Goal: Transaction & Acquisition: Purchase product/service

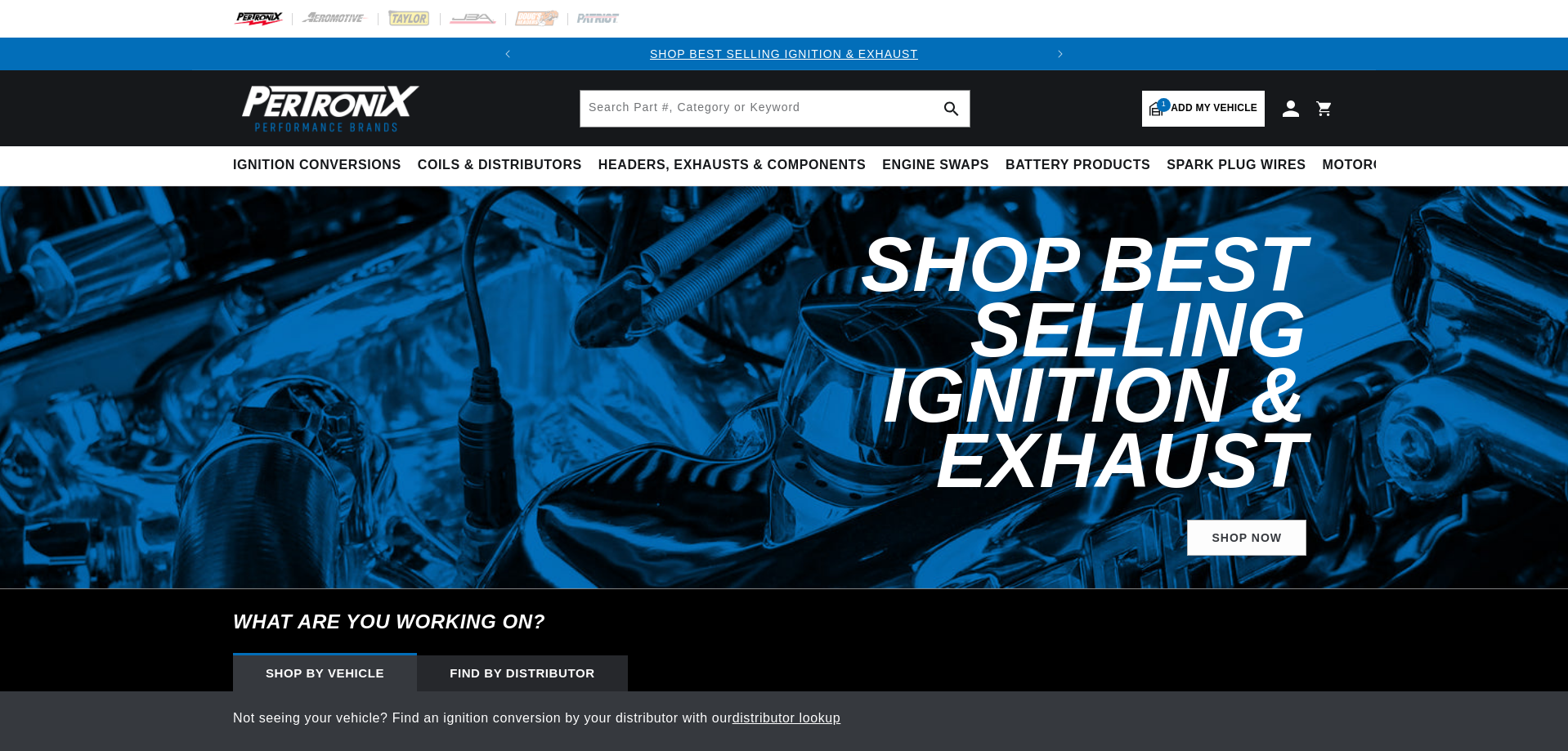
select select "1955"
select select "Ford"
select select "Thunderbird"
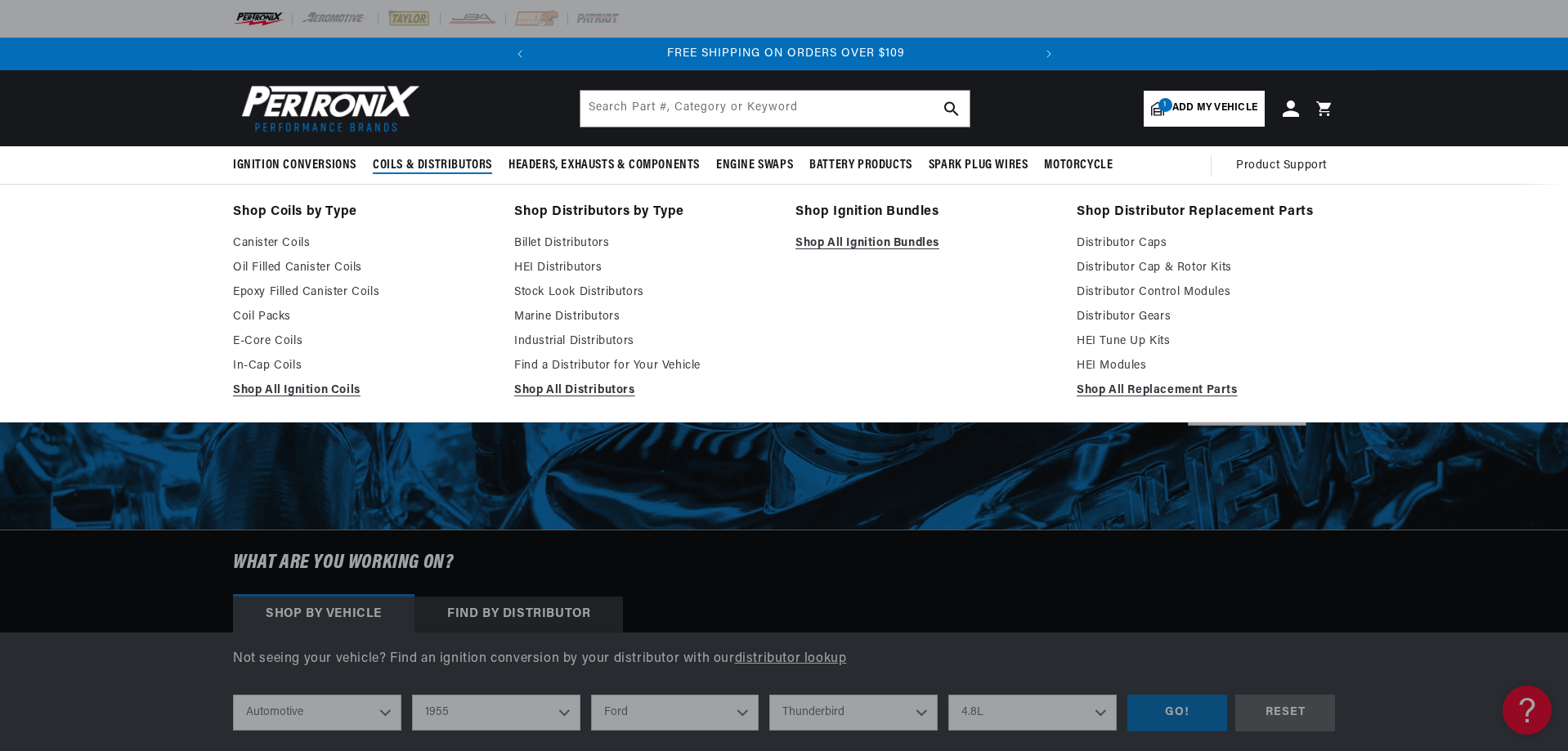
scroll to position [0, 495]
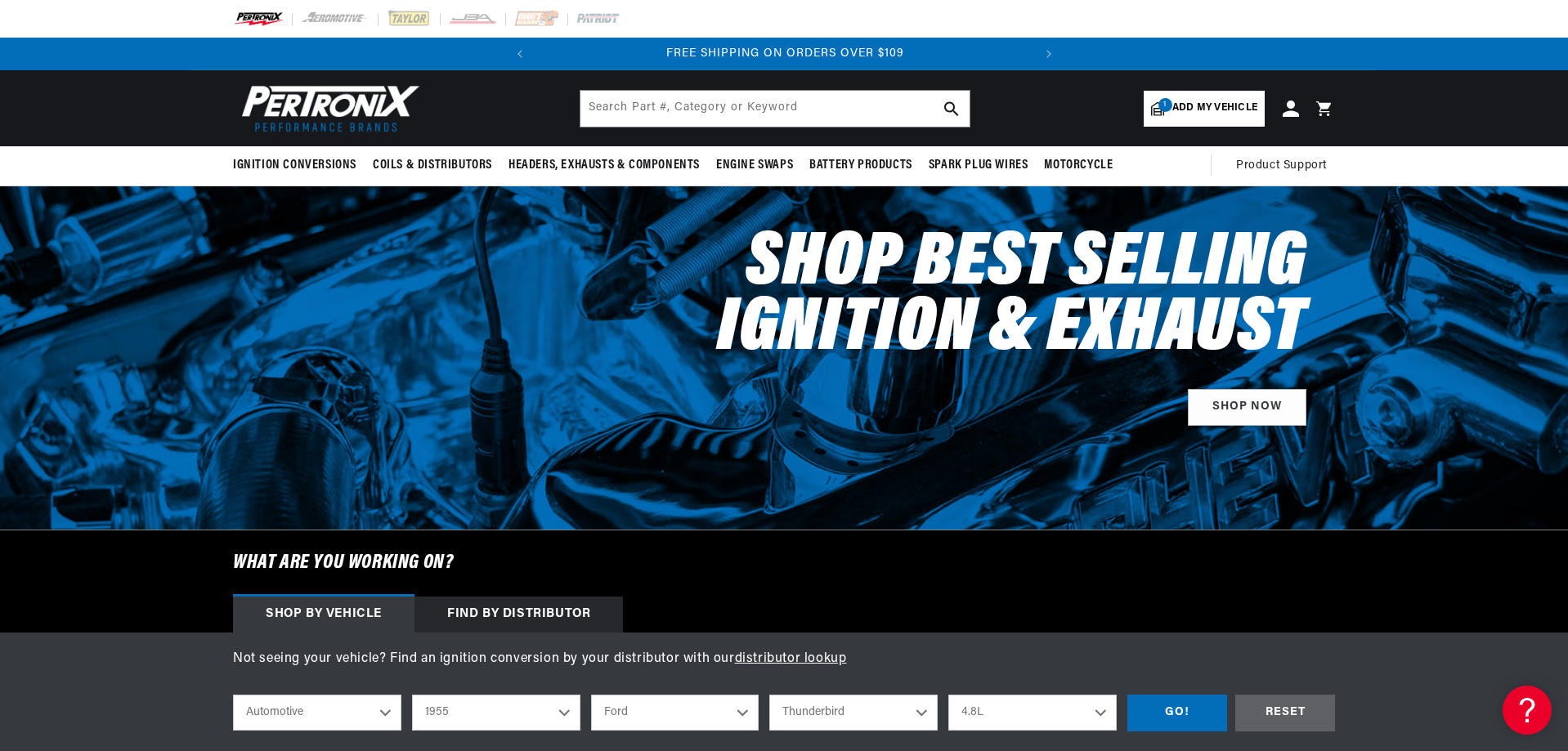
click at [1220, 103] on span "Add my vehicle" at bounding box center [1214, 109] width 85 height 15
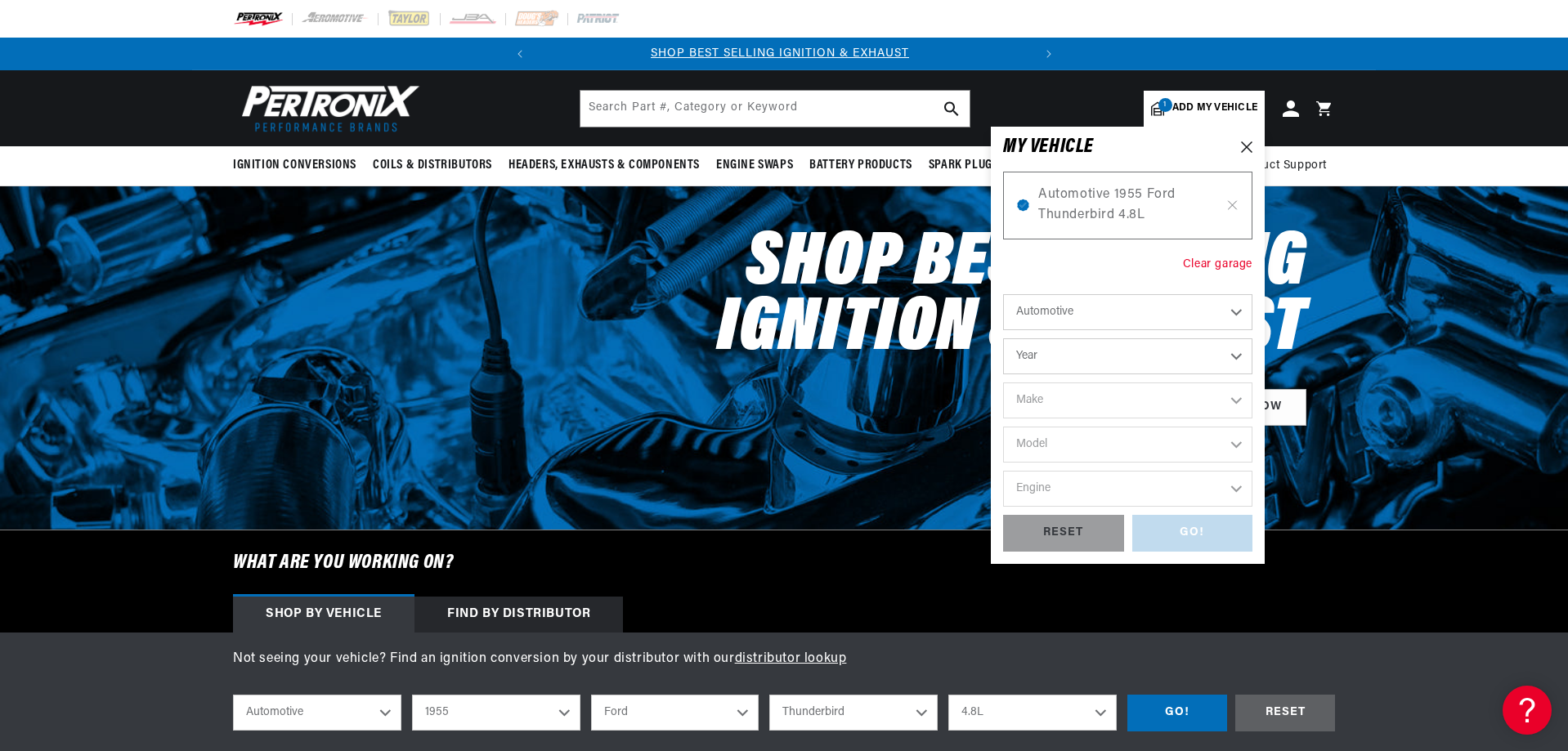
scroll to position [0, 0]
click at [1213, 260] on div "Clear garage" at bounding box center [1217, 264] width 69 height 18
select select "Year"
select select "Make"
select select "Model"
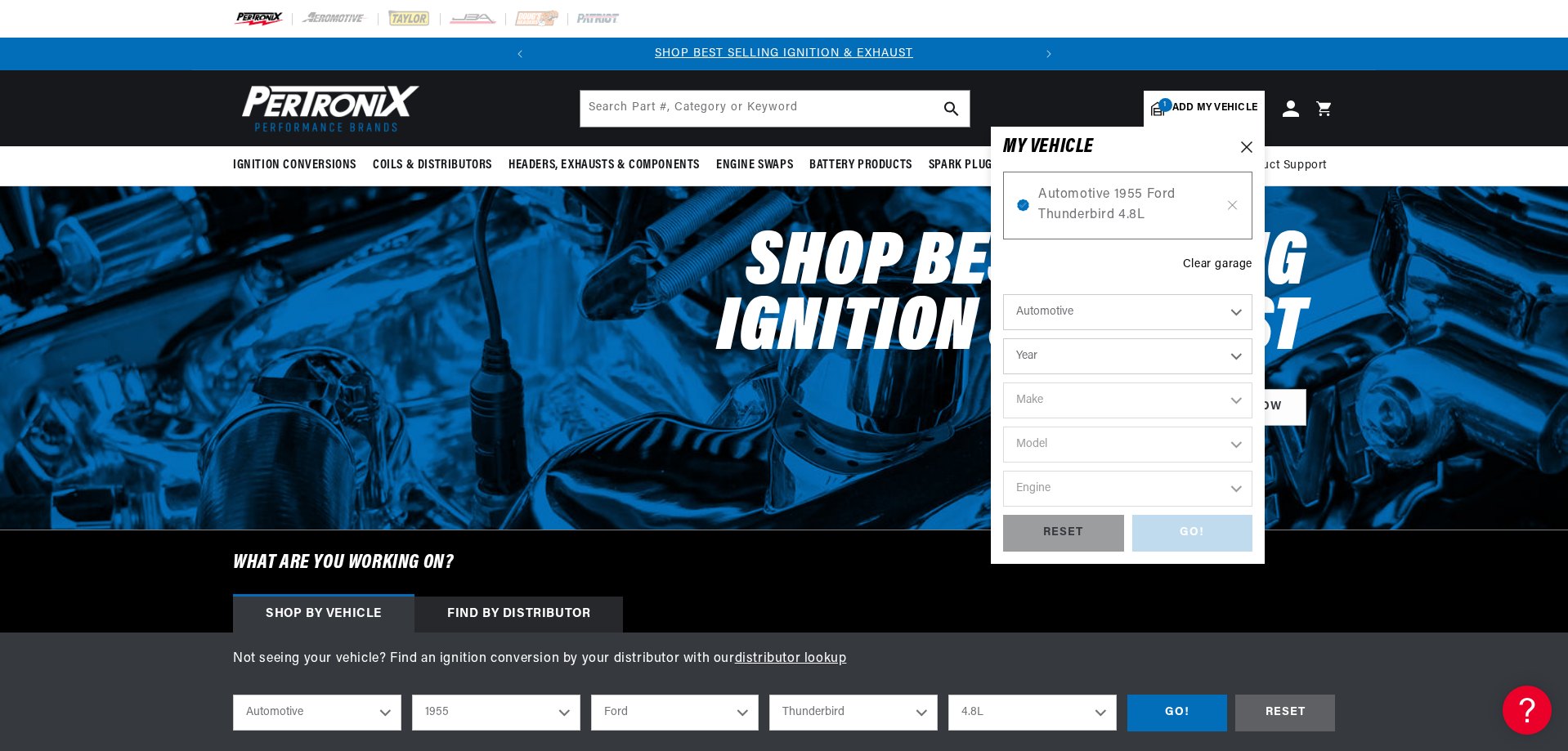
select select "Engine"
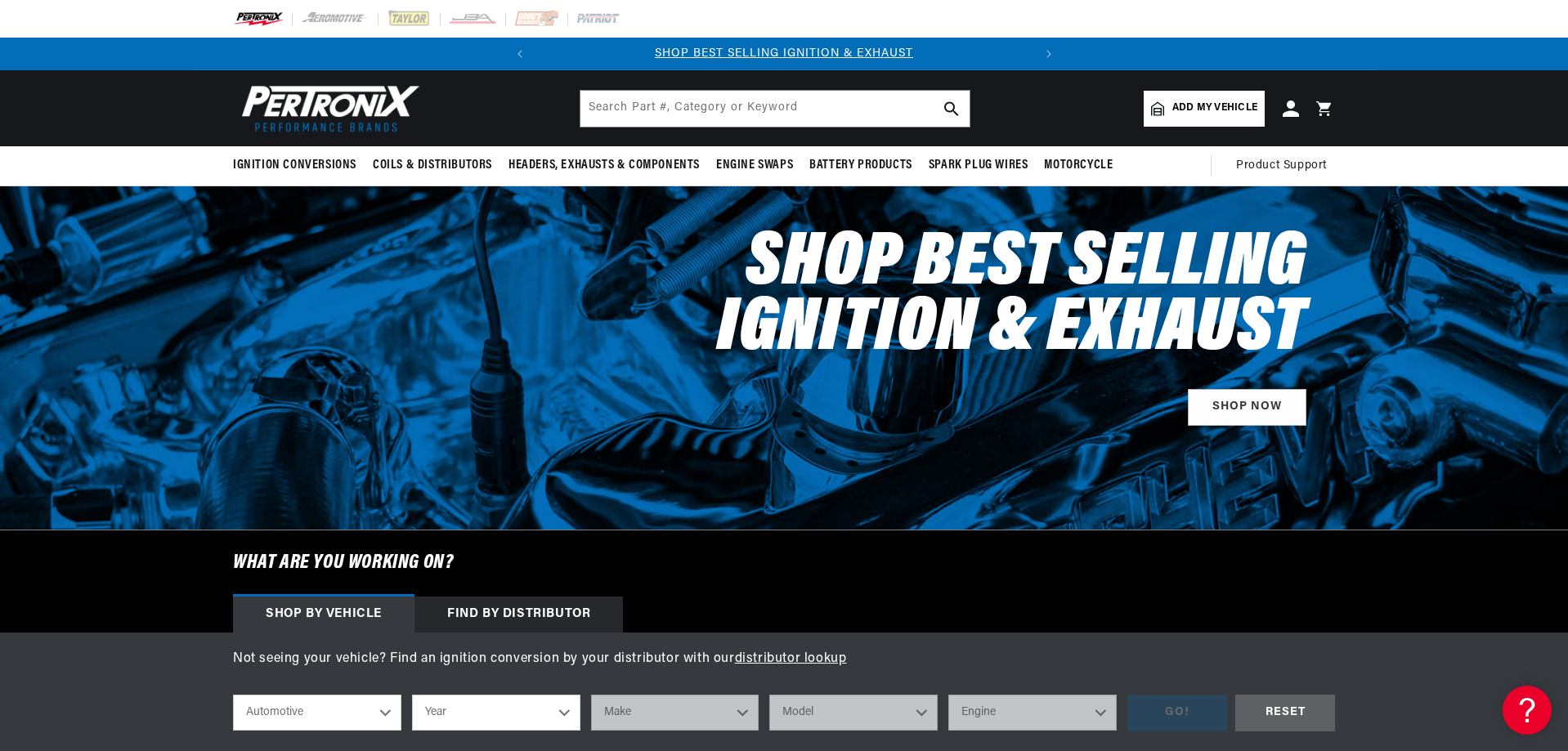
click at [1200, 113] on span "Add my vehicle" at bounding box center [1214, 109] width 85 height 15
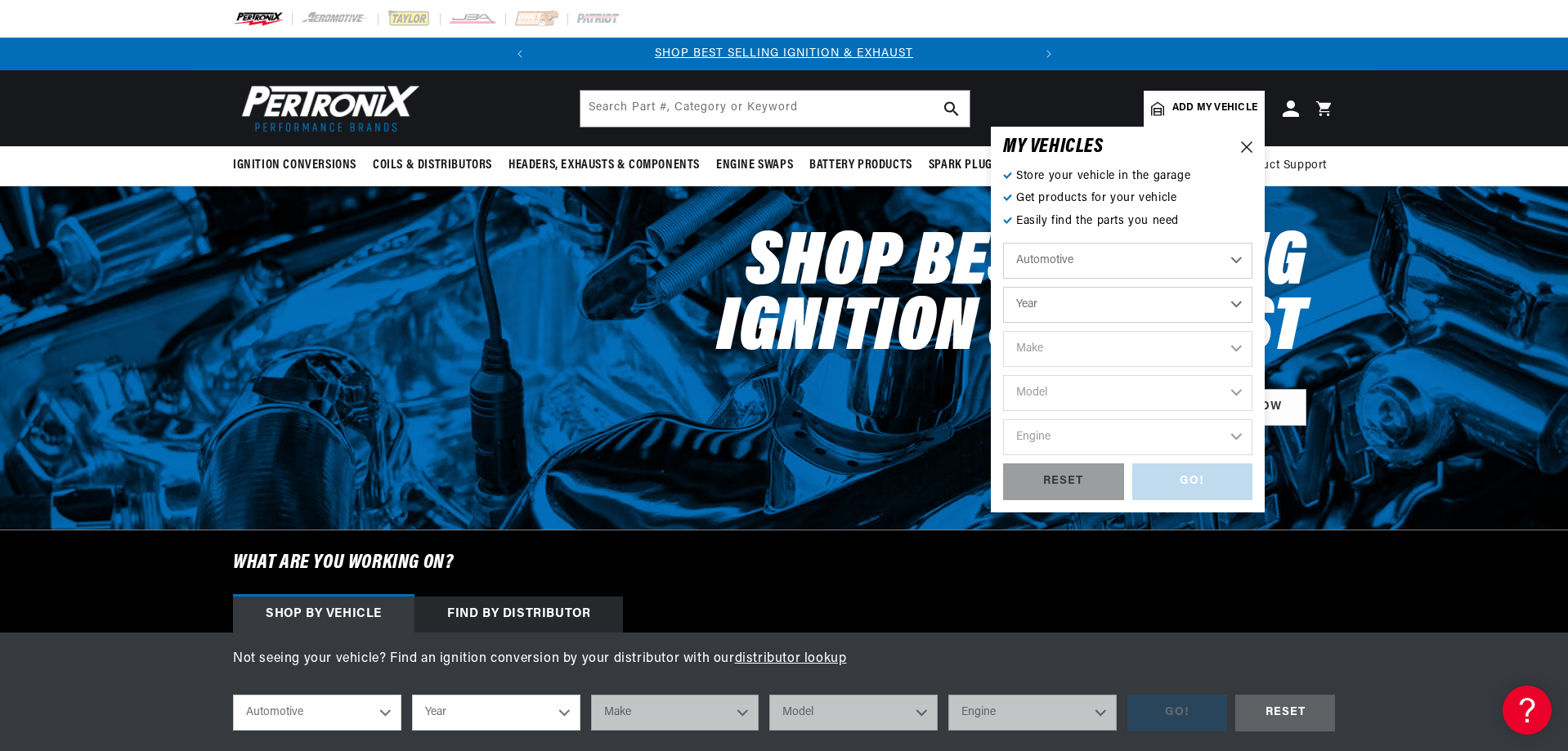
drag, startPoint x: 1086, startPoint y: 308, endPoint x: 1073, endPoint y: 309, distance: 13.0
click at [1086, 308] on select "Year 2024 2023 2022 2021 2020 2019 2018 2017 2016 2015 2014 2013 2012 2011 2010…" at bounding box center [1127, 304] width 249 height 36
click at [298, 706] on select "Automotive Agricultural Industrial Marine Motorcycle" at bounding box center [316, 713] width 168 height 36
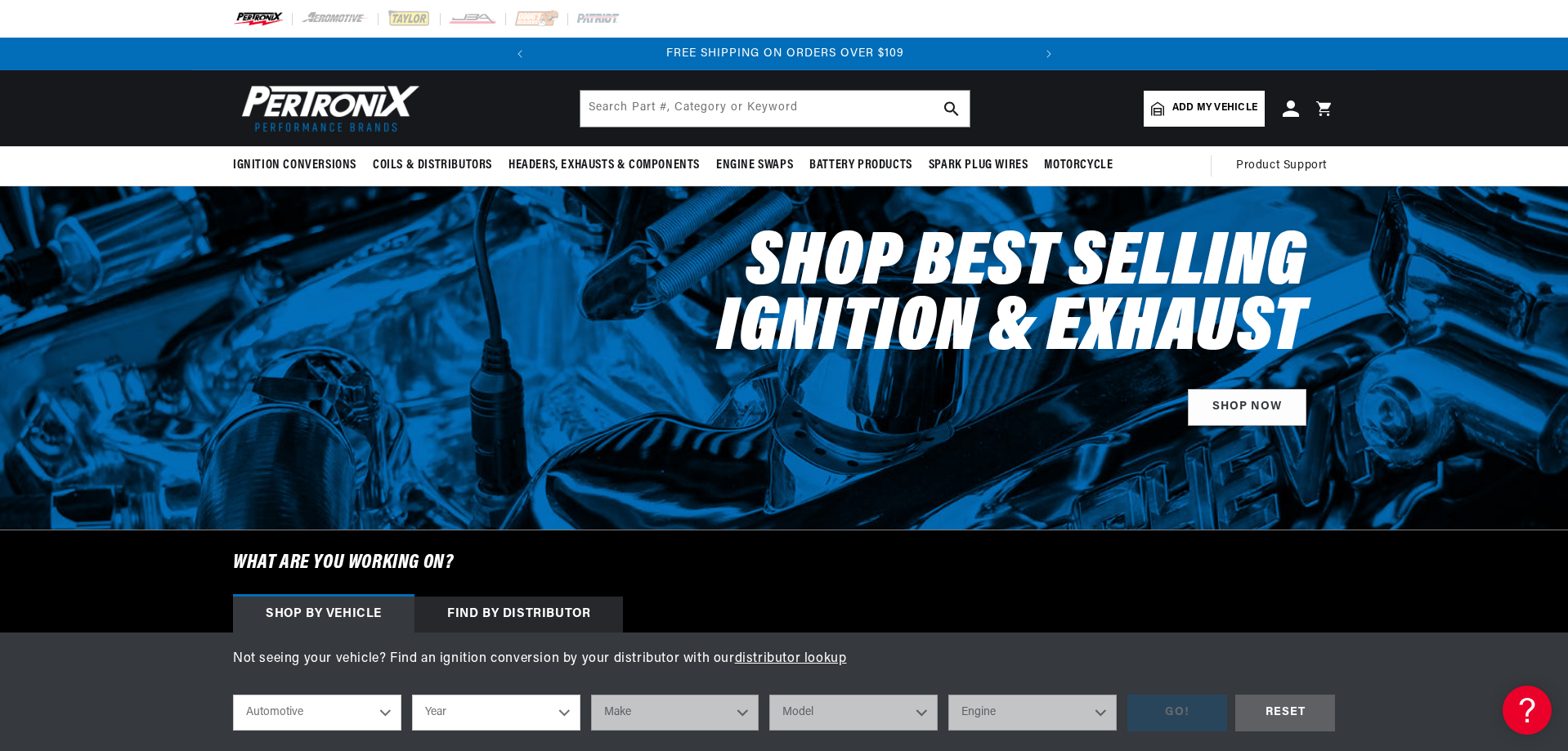
click at [233, 695] on select "Automotive Agricultural Industrial Marine Motorcycle" at bounding box center [316, 713] width 168 height 36
click at [471, 733] on div "shop by vehicle What are you working on? Automotive Agricultural Industrial Mar…" at bounding box center [784, 713] width 1102 height 62
click at [470, 724] on select "Year 2024 2023 2022 2021 2020 2019 2018 2017 2016 2015 2014 2013 2012 2011 2010…" at bounding box center [496, 713] width 168 height 36
select select "1971"
click at [412, 695] on select "Year 2024 2023 2022 2021 2020 2019 2018 2017 2016 2015 2014 2013 2012 2011 2010…" at bounding box center [496, 713] width 168 height 36
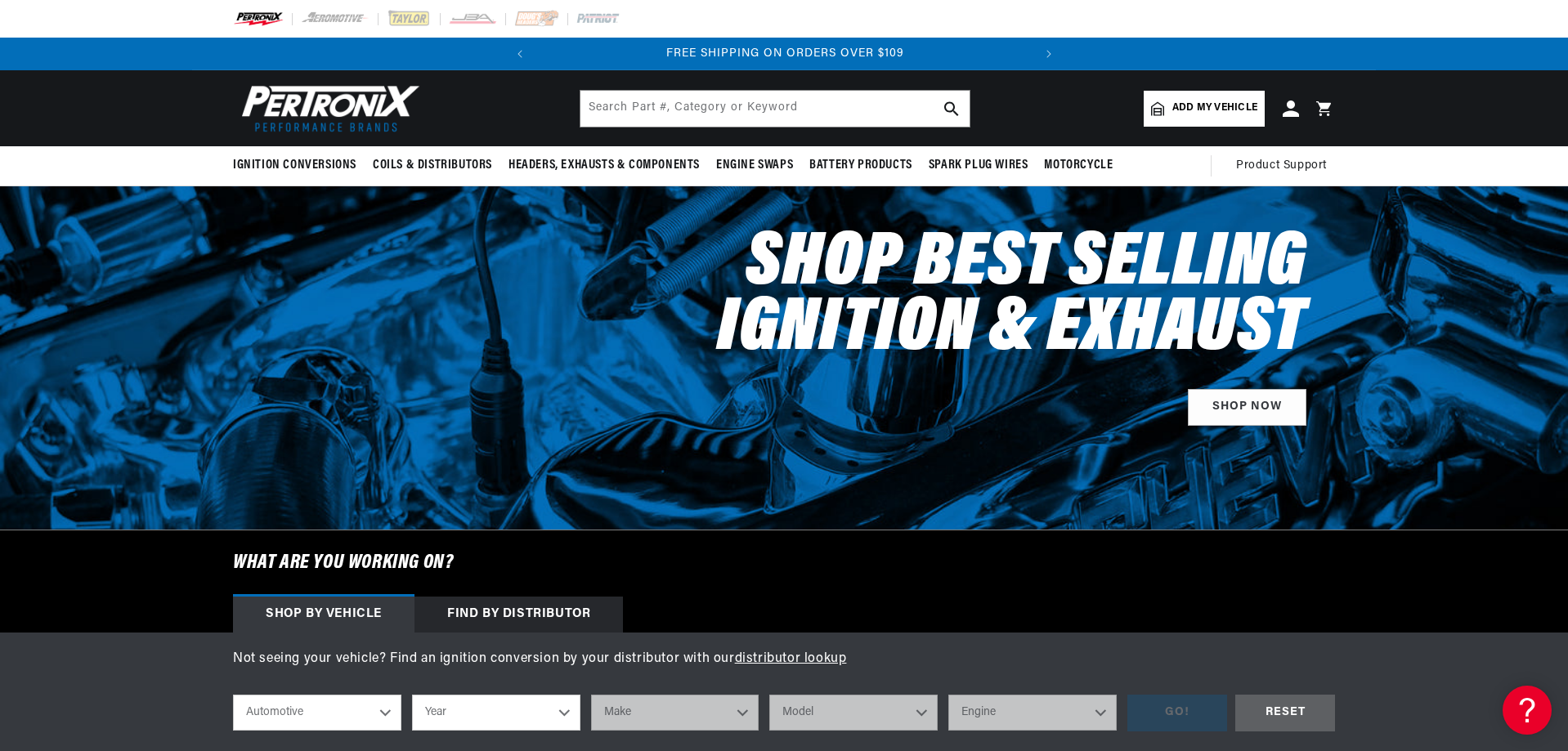
select select "1971"
drag, startPoint x: 712, startPoint y: 717, endPoint x: 683, endPoint y: 709, distance: 30.1
click at [712, 717] on select "Make Alfa Romeo American Motors Aston Martin Audi Austin Avanti BMW Buick Cadil…" at bounding box center [675, 713] width 168 height 36
select select "Chevrolet"
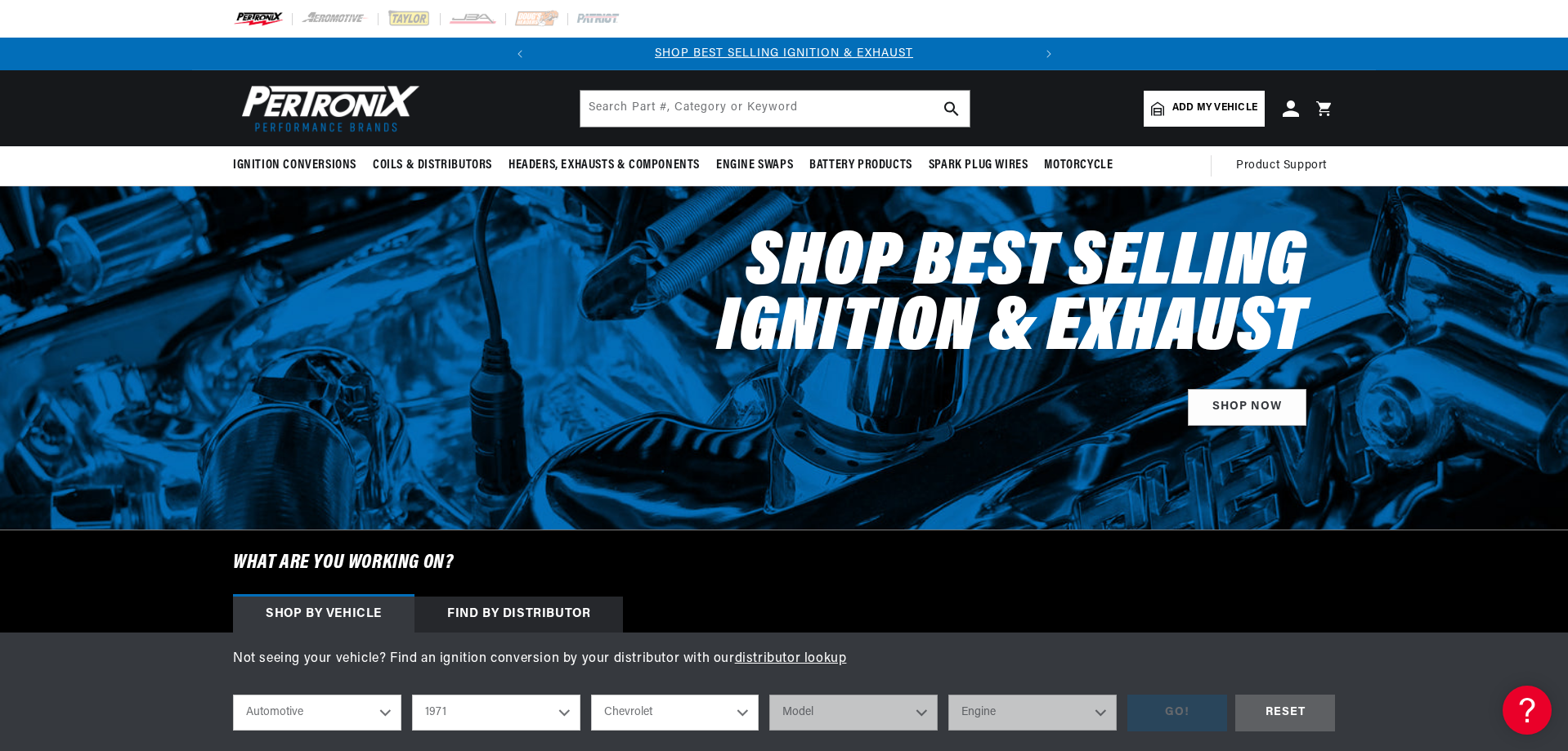
click at [591, 695] on select "Make Alfa Romeo American Motors Aston Martin Audi Austin Avanti BMW Buick Cadil…" at bounding box center [675, 713] width 168 height 36
select select "Chevrolet"
click at [881, 715] on select "Model Bel Air Biscayne Blazer Brookwood C10 Pickup C10 Suburban C20 Pickup C20 …" at bounding box center [853, 713] width 168 height 36
select select "Corvette"
click at [769, 695] on select "Model Bel Air Biscayne Blazer Brookwood C10 Pickup C10 Suburban C20 Pickup C20 …" at bounding box center [853, 713] width 168 height 36
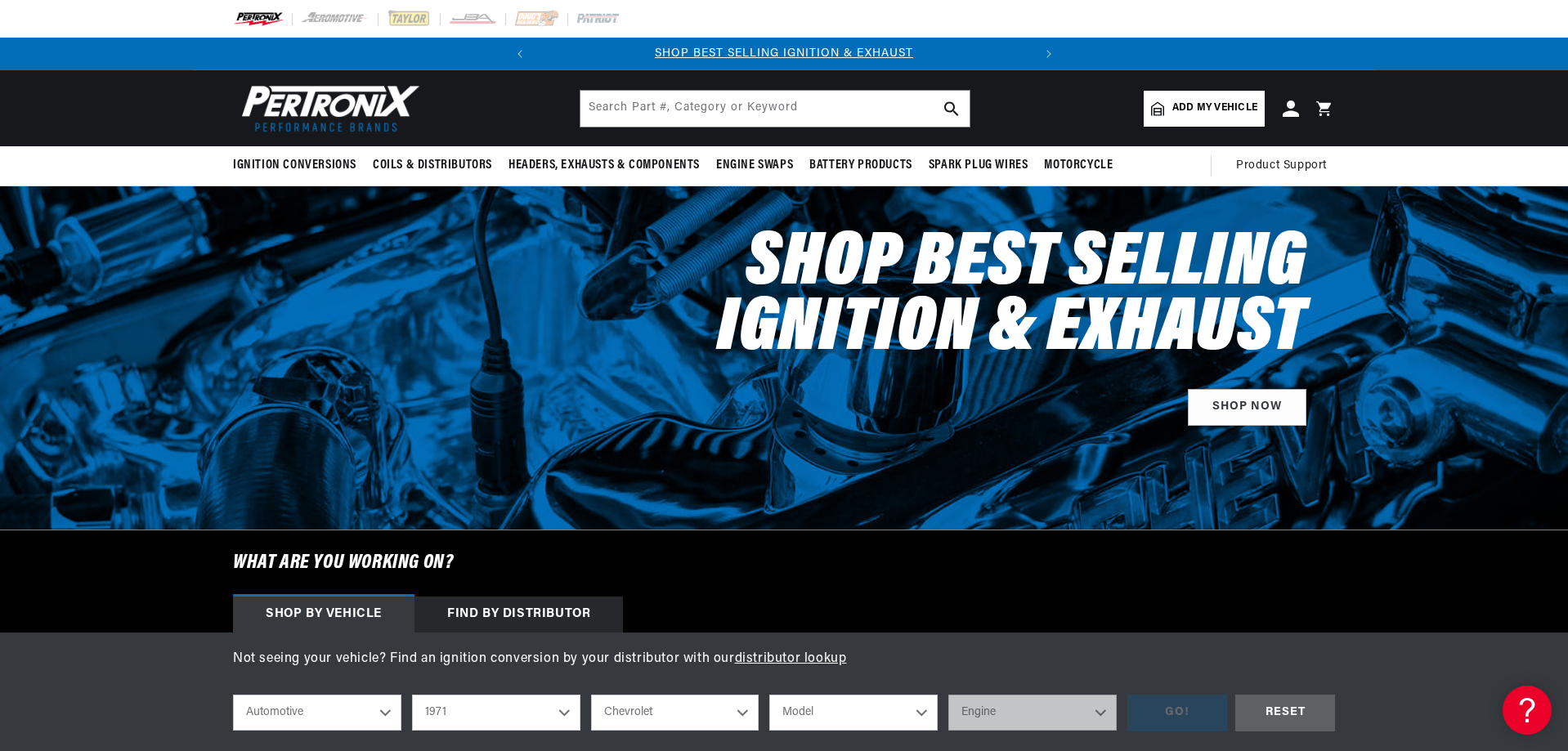
select select "Corvette"
click at [1060, 732] on div "shop by vehicle What are you working on? Automotive Agricultural Industrial Mar…" at bounding box center [784, 713] width 1102 height 62
click at [1056, 719] on select "Engine 4.6L 5.3L 5.4L 6.5L 350cid / 5.7L 427cid / 7.0L 454cid / 7.4L" at bounding box center [1032, 713] width 168 height 36
select select "350cid-5.7L"
click at [948, 695] on select "Engine 4.6L 5.3L 5.4L 6.5L 350cid / 5.7L 427cid / 7.0L 454cid / 7.4L" at bounding box center [1032, 713] width 168 height 36
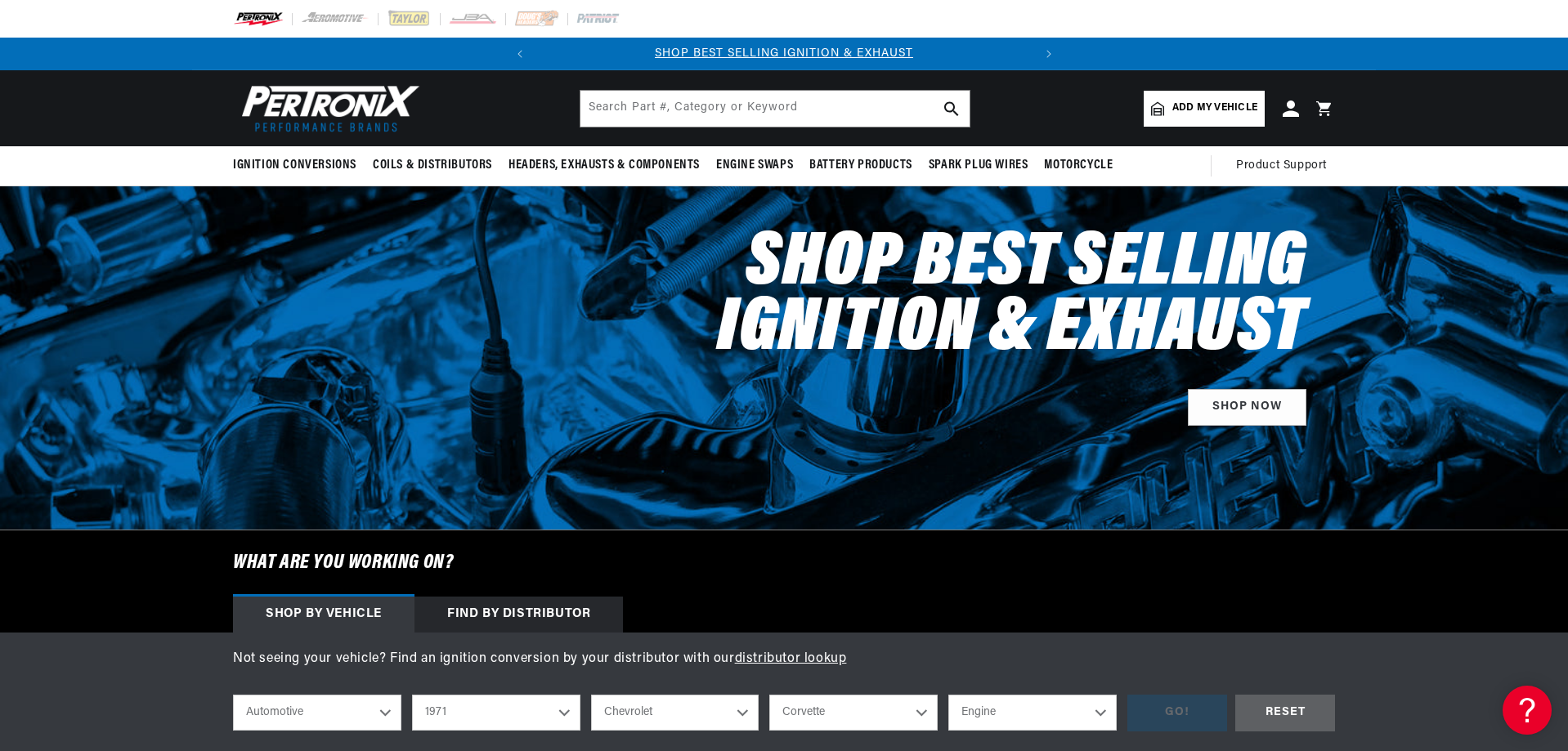
select select "350cid-5.7L"
click at [1175, 706] on div "GO!" at bounding box center [1177, 713] width 100 height 37
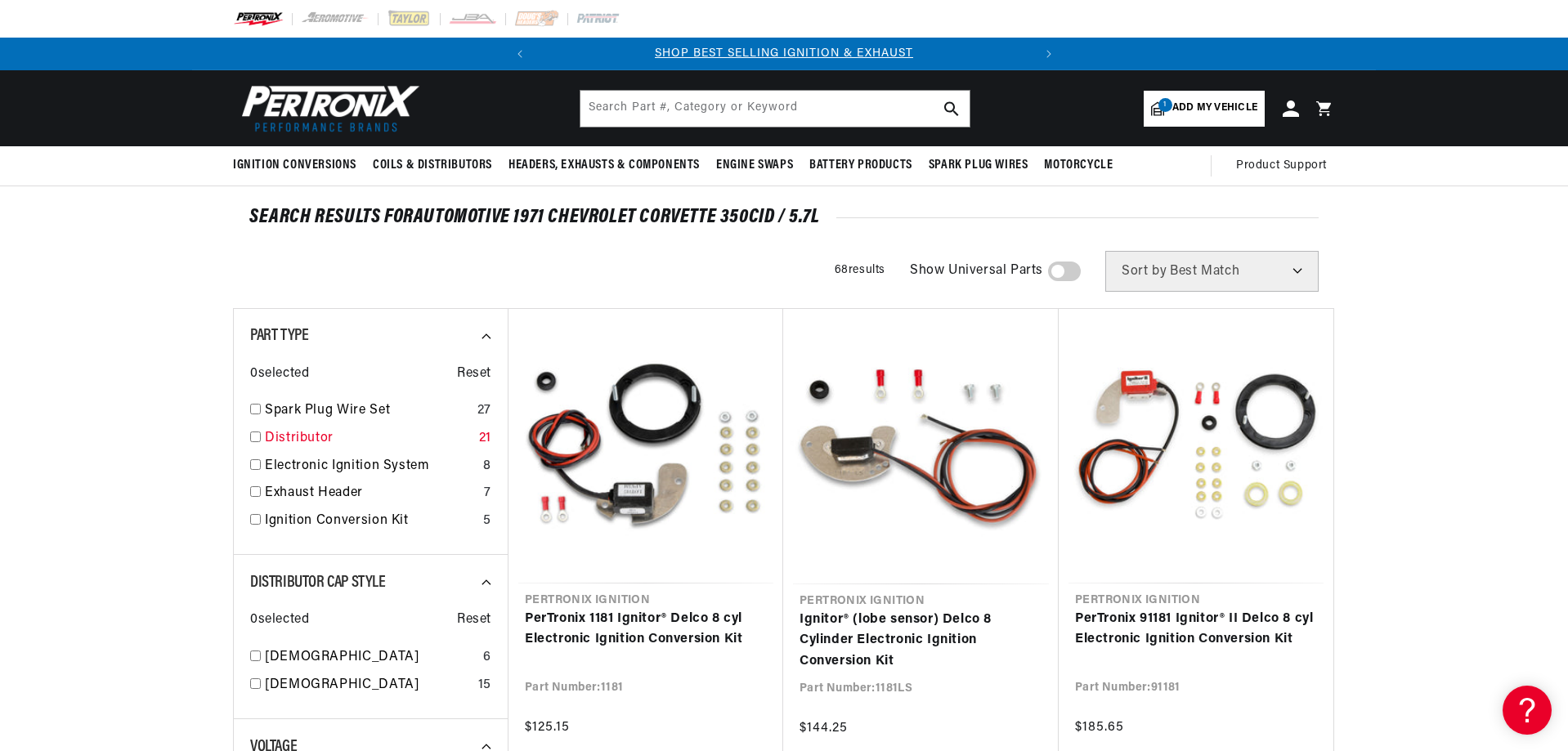
click at [309, 435] on link "Distributor" at bounding box center [368, 439] width 208 height 21
checkbox input "true"
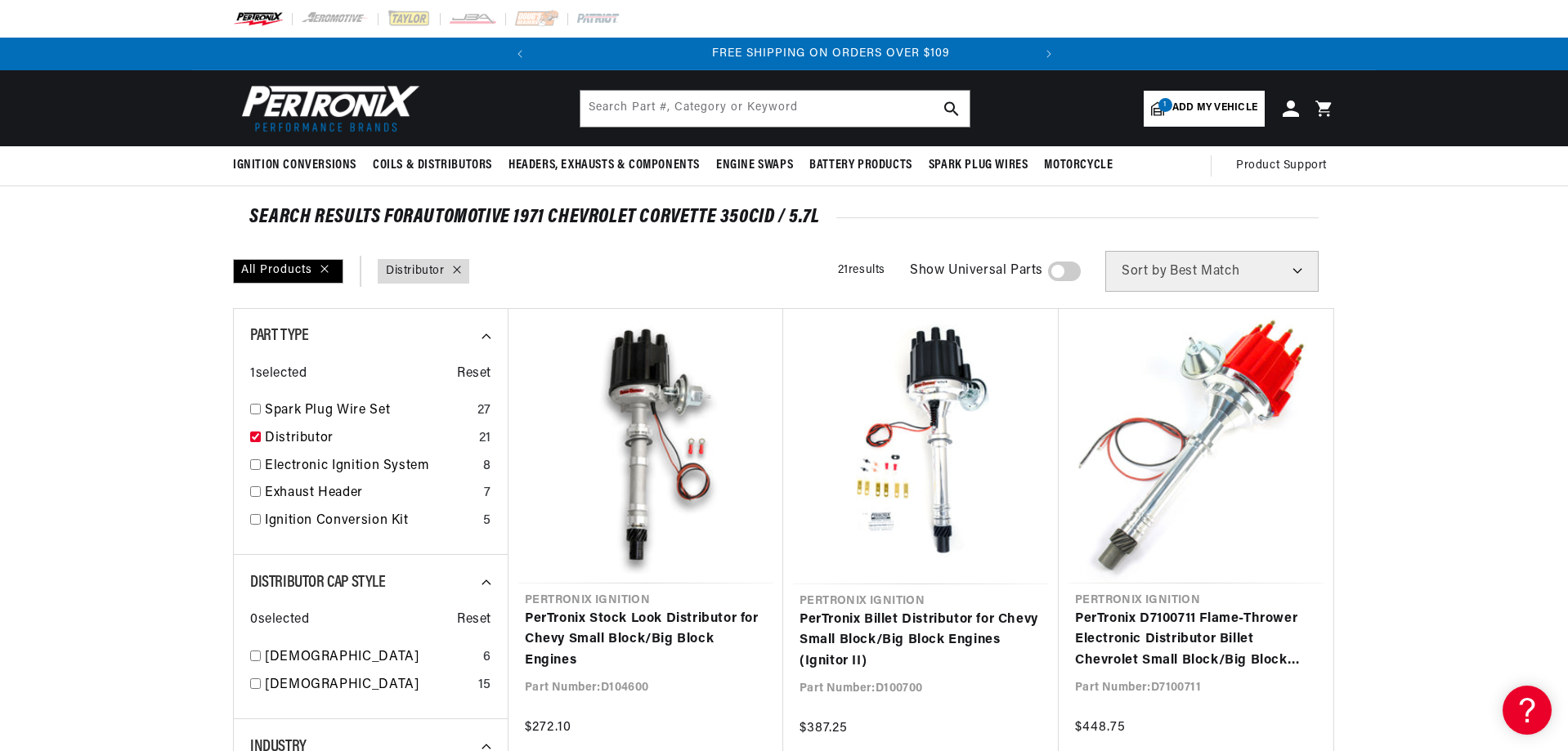
scroll to position [0, 495]
